Goal: Task Accomplishment & Management: Complete application form

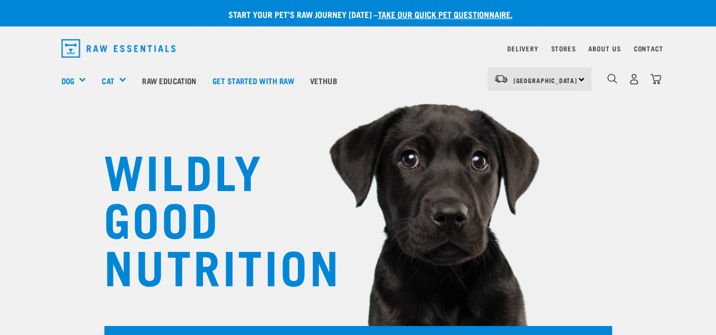
click at [434, 12] on link "take our quick pet questionnaire." at bounding box center [445, 14] width 135 height 5
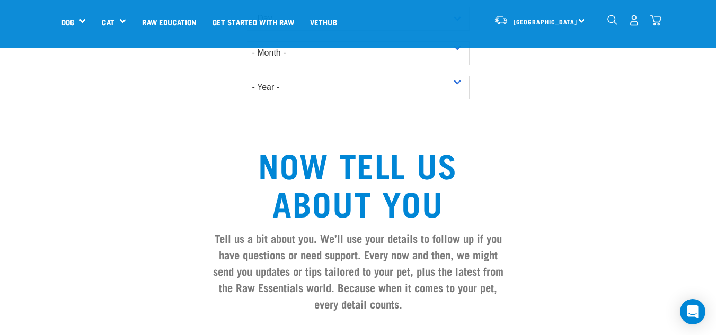
scroll to position [906, 0]
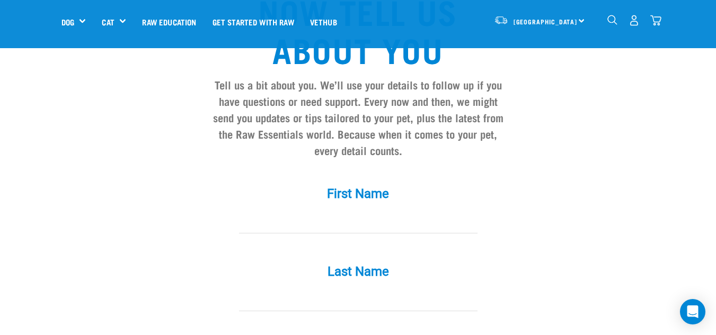
click at [340, 210] on input "First Name *" at bounding box center [358, 222] width 238 height 24
type input "[PERSON_NAME]"
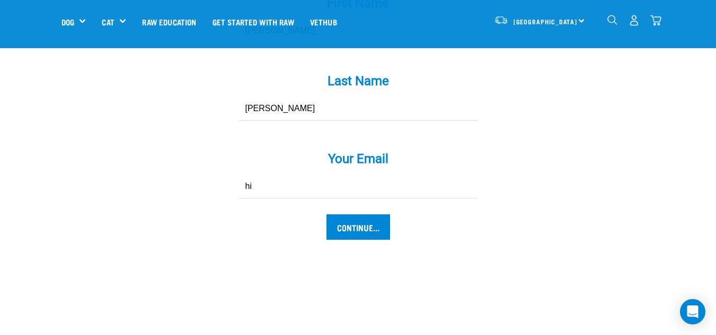
type input "h"
type input "shannon@rawessentials.co.nz"
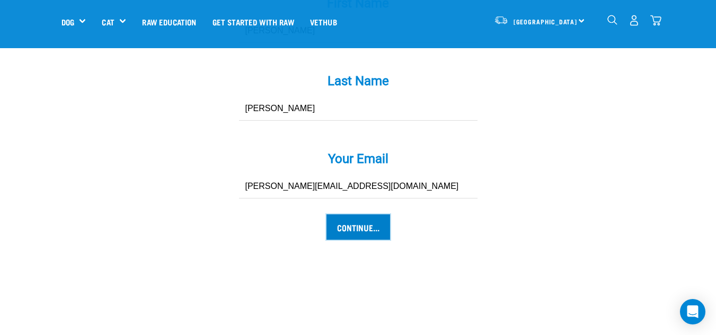
click at [342, 215] on input "Continue..." at bounding box center [358, 227] width 64 height 25
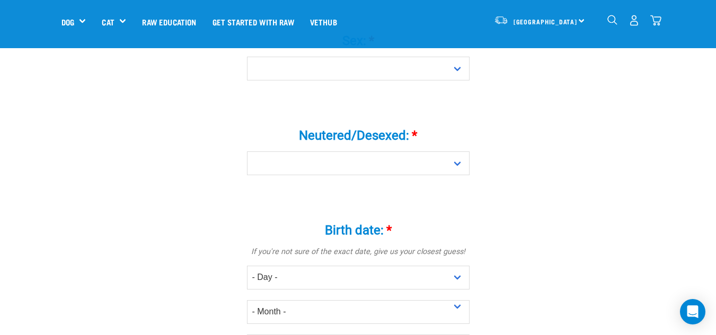
scroll to position [425, 0]
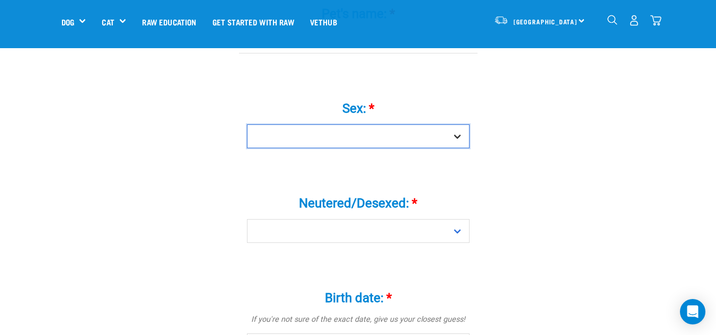
click at [375, 126] on select "Boy Girl" at bounding box center [358, 136] width 222 height 24
select select "boy"
click at [247, 124] on select "Boy Girl" at bounding box center [358, 136] width 222 height 24
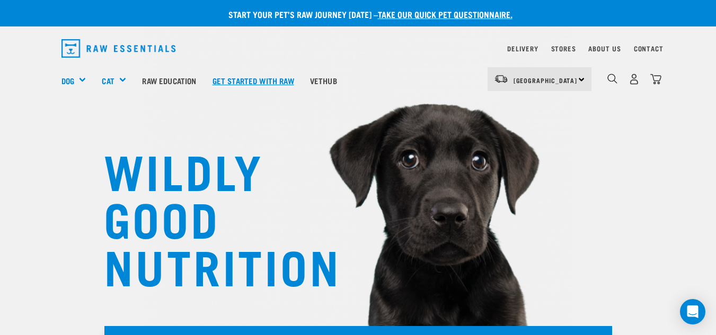
click at [263, 83] on link "Get started with Raw" at bounding box center [252, 80] width 97 height 42
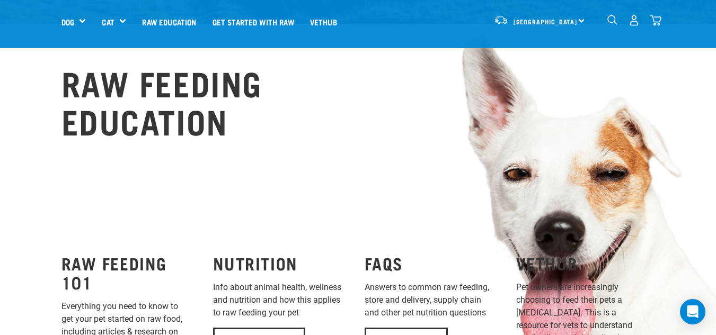
scroll to position [710, 0]
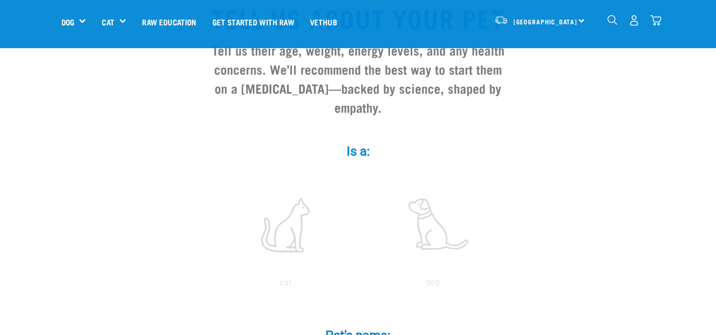
scroll to position [131, 0]
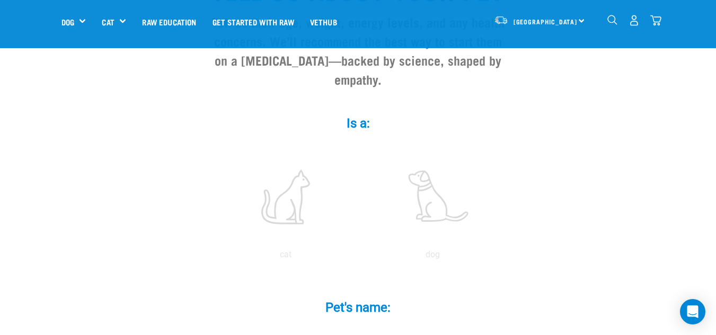
drag, startPoint x: 723, startPoint y: 17, endPoint x: 723, endPoint y: 43, distance: 25.4
click at [296, 173] on label at bounding box center [285, 197] width 143 height 90
click at [212, 257] on input "radio" at bounding box center [212, 257] width 0 height 0
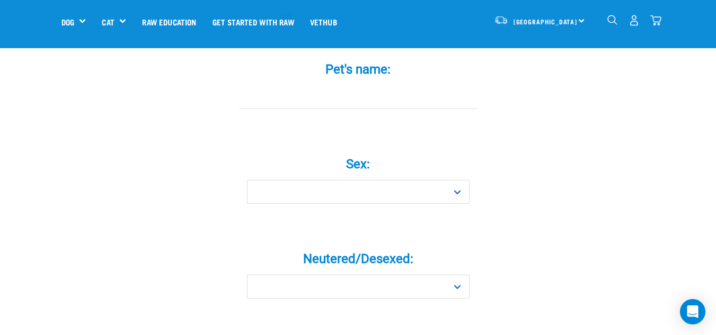
scroll to position [388, 0]
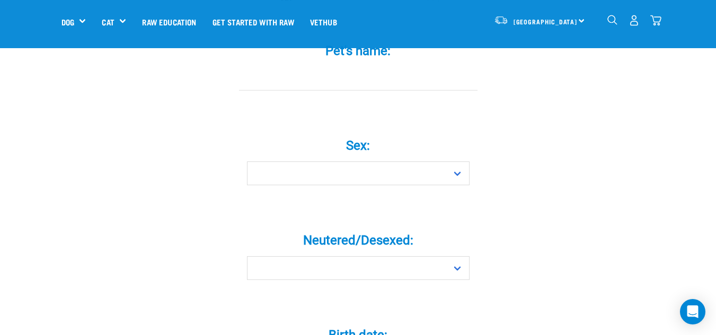
click at [430, 67] on input "Pet's name: *" at bounding box center [358, 79] width 238 height 24
type input "Choya"
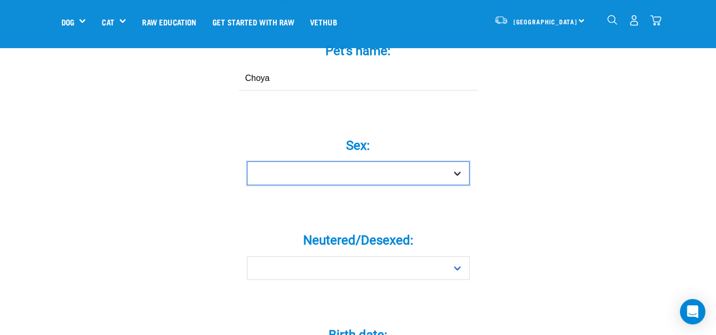
click at [364, 162] on select "Boy Girl" at bounding box center [358, 174] width 222 height 24
select select "girl"
click at [247, 162] on select "Boy Girl" at bounding box center [358, 174] width 222 height 24
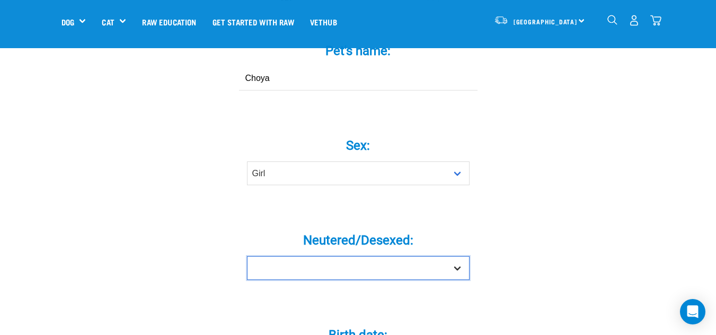
click at [353, 256] on select "Yes No" at bounding box center [358, 268] width 222 height 24
select select "yes"
click at [247, 256] on select "Yes No" at bounding box center [358, 268] width 222 height 24
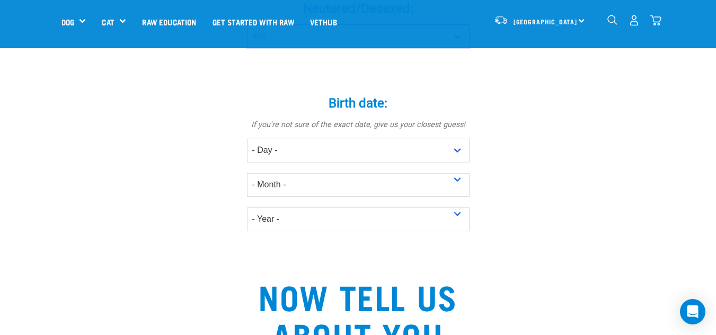
scroll to position [611, 0]
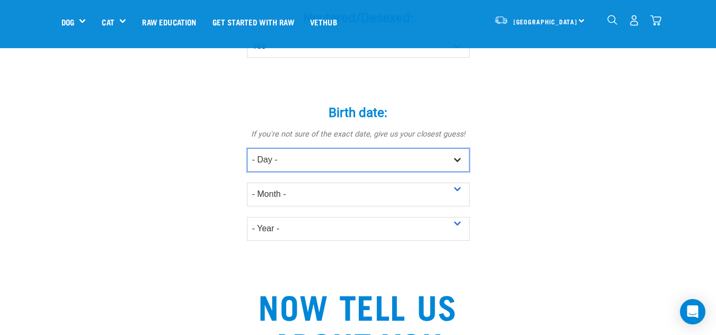
click at [443, 149] on select "- Day - 1 2 3 4 5 6 7 8 9 10 11 12 13 14 15 16 17 18 19 20 21 22 23 24 25 26 27" at bounding box center [358, 160] width 222 height 24
select select "4"
click at [247, 148] on select "- Day - 1 2 3 4 5 6 7 8 9 10 11 12 13 14 15 16 17 18 19 20 21 22 23 24 25 26 27" at bounding box center [358, 160] width 222 height 24
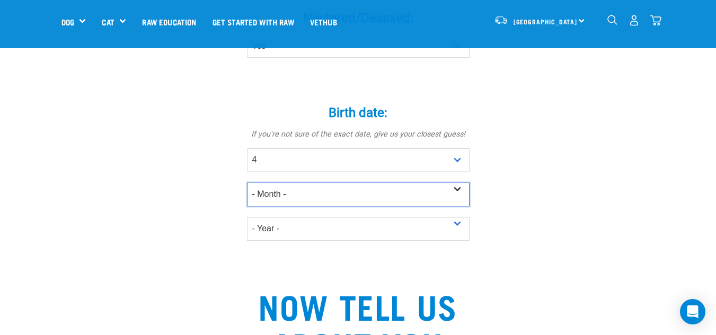
click at [377, 183] on select "- Month - January February March April May June July August September October N…" at bounding box center [358, 195] width 222 height 24
select select "May"
click at [247, 183] on select "- Month - January February March April May June July August September October N…" at bounding box center [358, 195] width 222 height 24
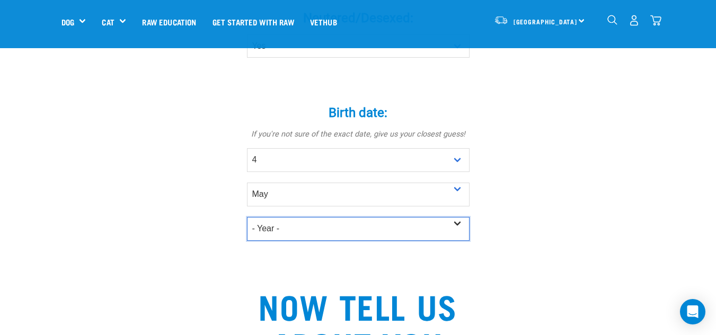
click at [327, 217] on select "- Year - 2025 2024 2023 2022 2021 2020 2019 2018 2017 2016 2015 2014 2013 2012" at bounding box center [358, 229] width 222 height 24
select select "2022"
click at [247, 217] on select "- Year - 2025 2024 2023 2022 2021 2020 2019 2018 2017 2016 2015 2014 2013 2012" at bounding box center [358, 229] width 222 height 24
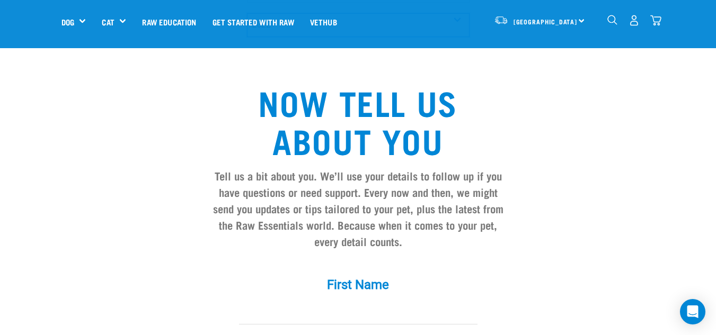
scroll to position [855, 0]
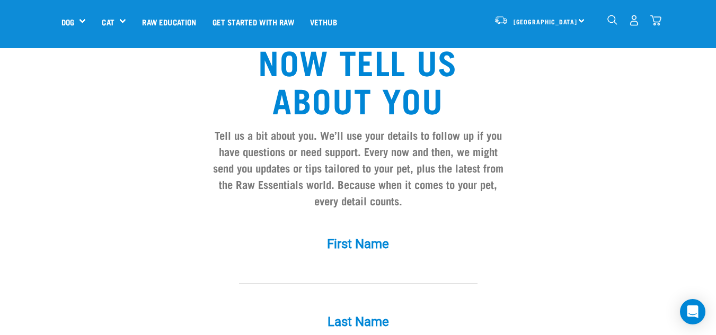
click at [375, 260] on input "First Name *" at bounding box center [358, 272] width 238 height 24
type input "Shannon"
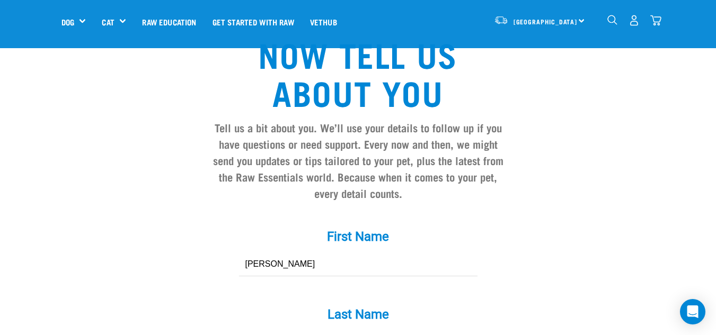
type input "Hibbard"
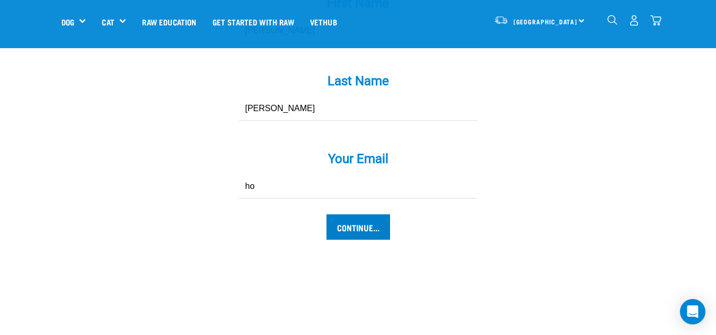
type input "h"
type input "shannon@rawessentials.co.nz"
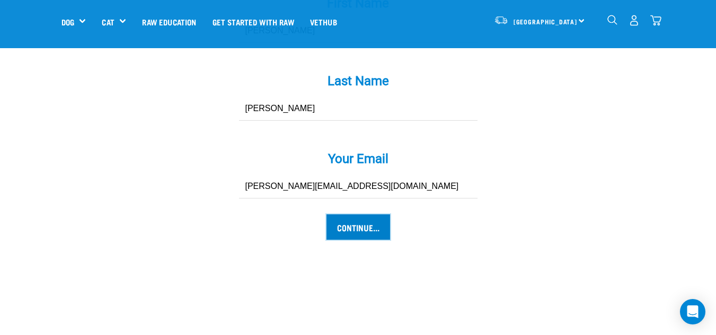
click at [354, 215] on input "Continue..." at bounding box center [358, 227] width 64 height 25
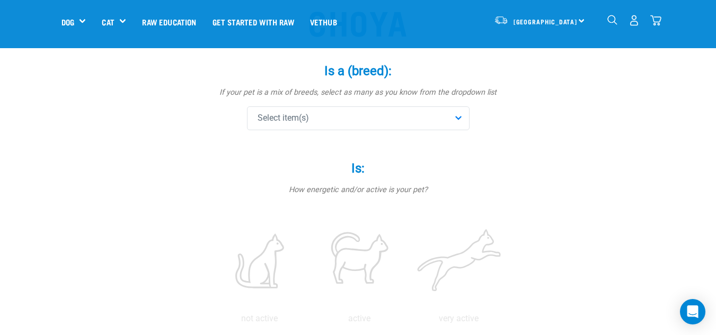
scroll to position [112, 0]
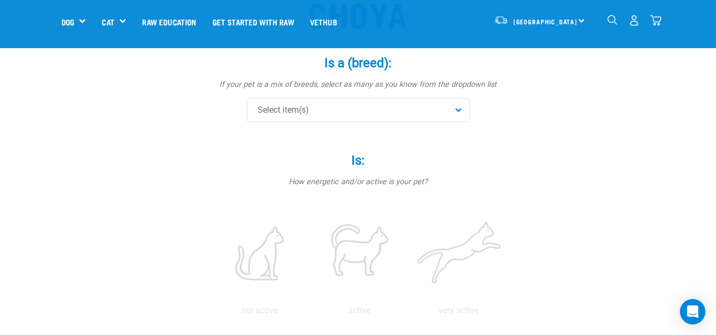
click at [375, 106] on div "Select item(s)" at bounding box center [358, 111] width 222 height 24
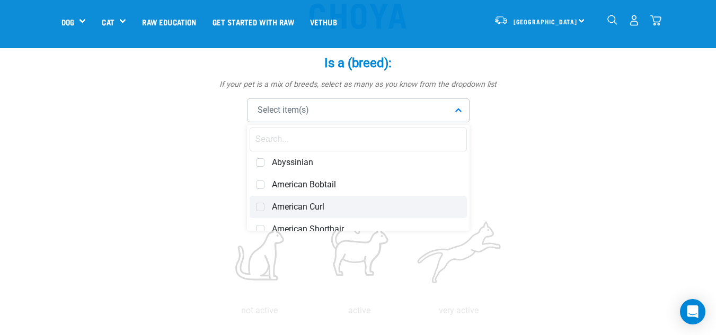
click at [306, 199] on div "American Curl" at bounding box center [357, 207] width 217 height 22
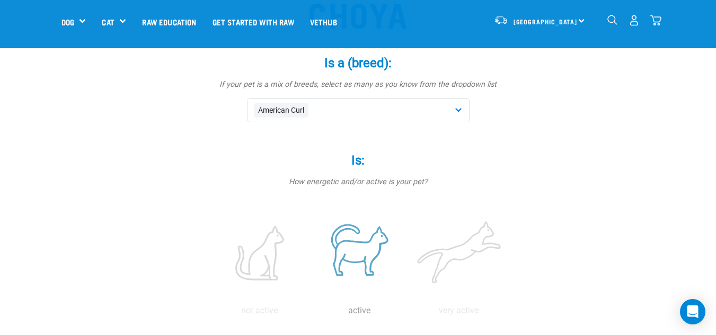
click at [368, 243] on label at bounding box center [358, 253] width 95 height 90
click at [309, 314] on input "radio" at bounding box center [309, 314] width 0 height 0
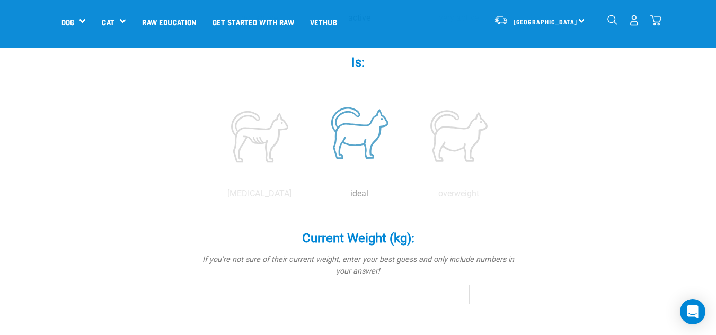
click at [368, 86] on div "ideal" at bounding box center [358, 123] width 95 height 90
click at [368, 146] on label at bounding box center [358, 136] width 95 height 90
click at [309, 197] on input "radio" at bounding box center [309, 197] width 0 height 0
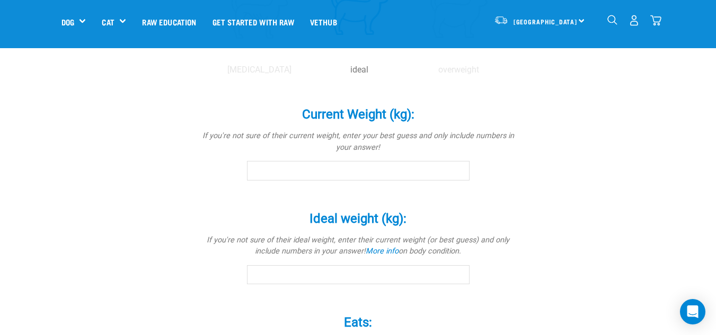
scroll to position [537, 0]
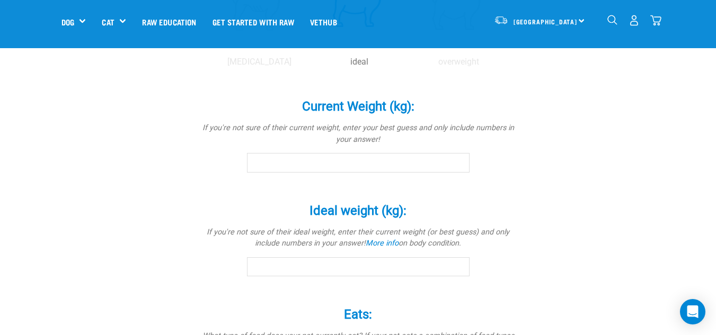
click at [443, 160] on input "Current Weight (kg): *" at bounding box center [358, 162] width 222 height 19
type input "5"
click at [376, 273] on input "Ideal weight (kg): *" at bounding box center [358, 266] width 222 height 19
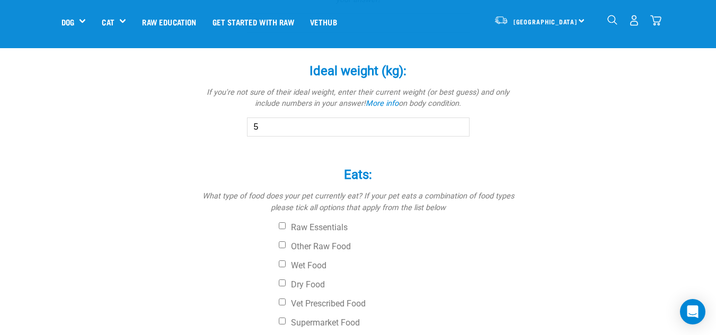
scroll to position [709, 0]
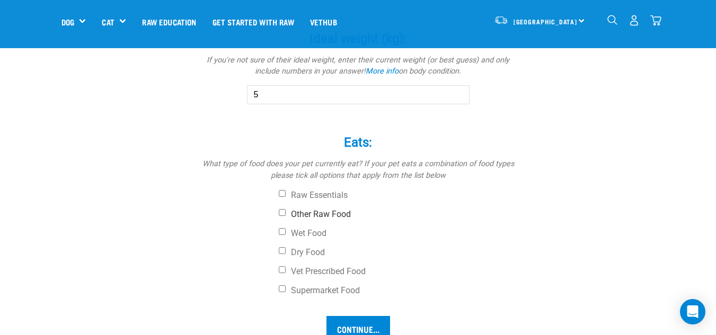
type input "5"
click at [326, 218] on label "Other Raw Food" at bounding box center [398, 214] width 238 height 11
click at [286, 216] on input "Other Raw Food" at bounding box center [282, 212] width 7 height 7
checkbox input "true"
click at [322, 227] on div "Raw Essentials Other Raw Food Wet Food Dry Food Vet Prescribed Food Supermarket…" at bounding box center [358, 243] width 318 height 106
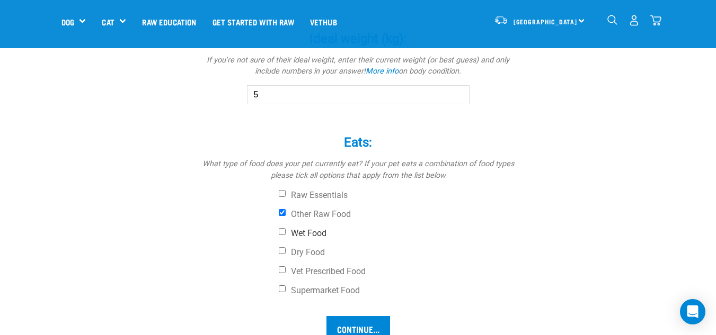
click at [320, 230] on label "Wet Food" at bounding box center [398, 233] width 238 height 11
click at [286, 230] on input "Wet Food" at bounding box center [282, 231] width 7 height 7
checkbox input "true"
click at [320, 250] on label "Dry Food" at bounding box center [398, 252] width 238 height 11
click at [286, 250] on input "Dry Food" at bounding box center [282, 250] width 7 height 7
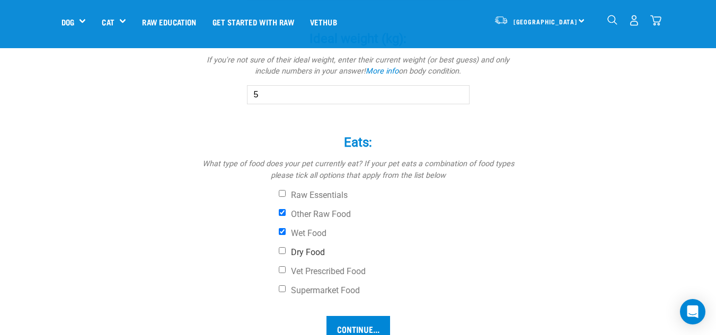
checkbox input "true"
click at [354, 335] on input "Continue..." at bounding box center [358, 328] width 64 height 25
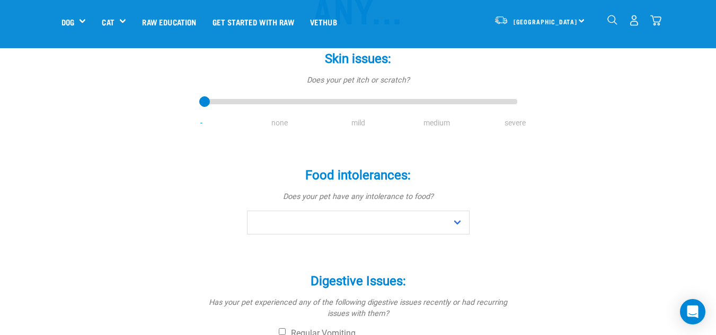
scroll to position [162, 0]
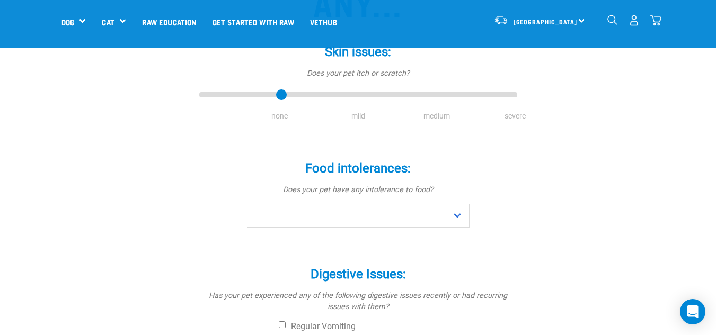
type input "1"
click at [280, 94] on input "range" at bounding box center [358, 95] width 318 height 15
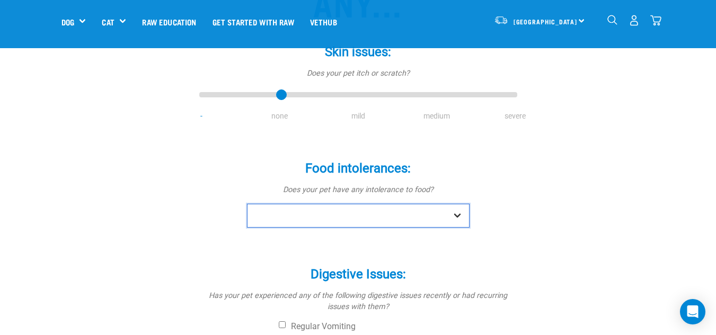
click at [310, 204] on select "No Yes" at bounding box center [358, 216] width 222 height 24
select select "no"
click at [247, 204] on select "No Yes" at bounding box center [358, 216] width 222 height 24
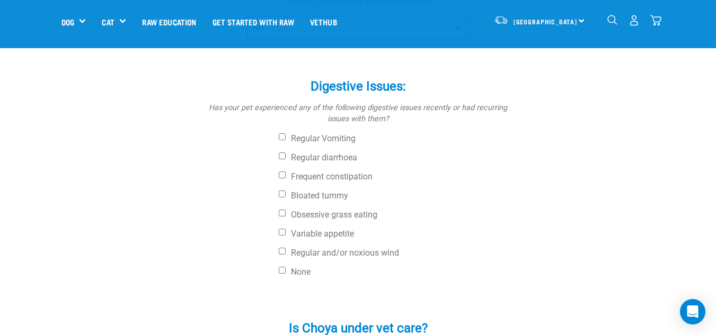
scroll to position [354, 0]
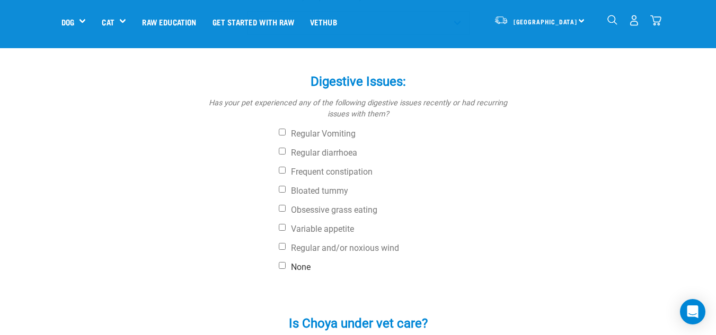
click at [289, 262] on label "None" at bounding box center [398, 267] width 238 height 11
click at [286, 262] on input "None" at bounding box center [282, 265] width 7 height 7
checkbox input "true"
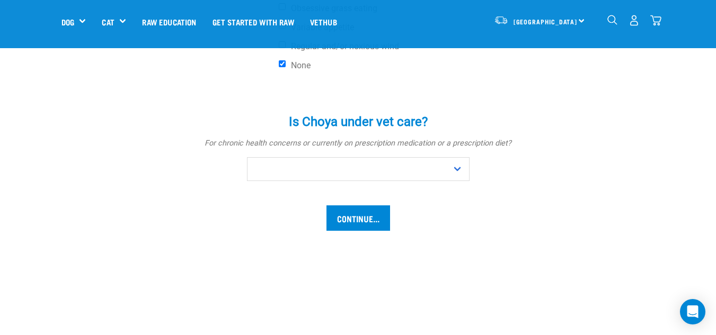
scroll to position [565, 0]
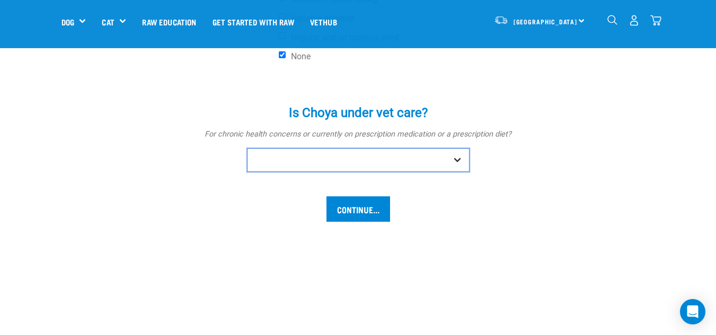
click at [441, 165] on select "No Yes" at bounding box center [358, 160] width 222 height 24
select select "no"
click at [247, 148] on select "No Yes" at bounding box center [358, 160] width 222 height 24
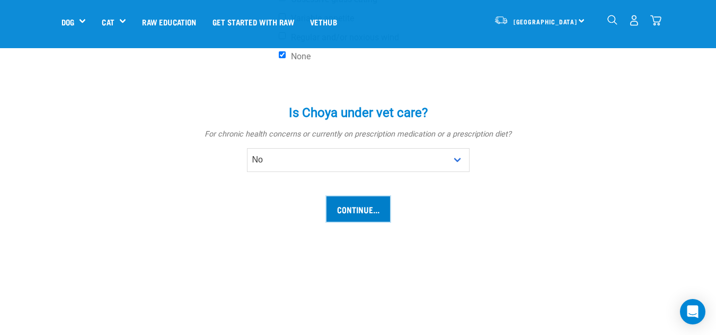
click at [380, 212] on input "Continue..." at bounding box center [358, 209] width 64 height 25
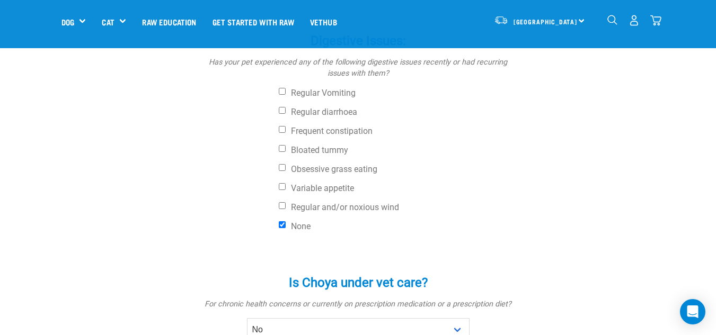
scroll to position [532, 0]
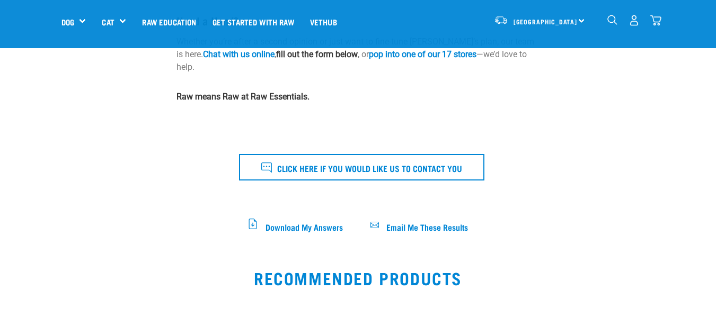
scroll to position [489, 0]
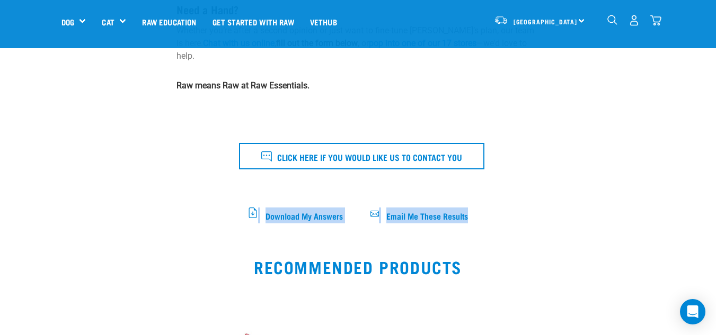
drag, startPoint x: 407, startPoint y: 189, endPoint x: 244, endPoint y: 203, distance: 163.8
copy div "Download My Answers Email Me These Results"
